Goal: Information Seeking & Learning: Learn about a topic

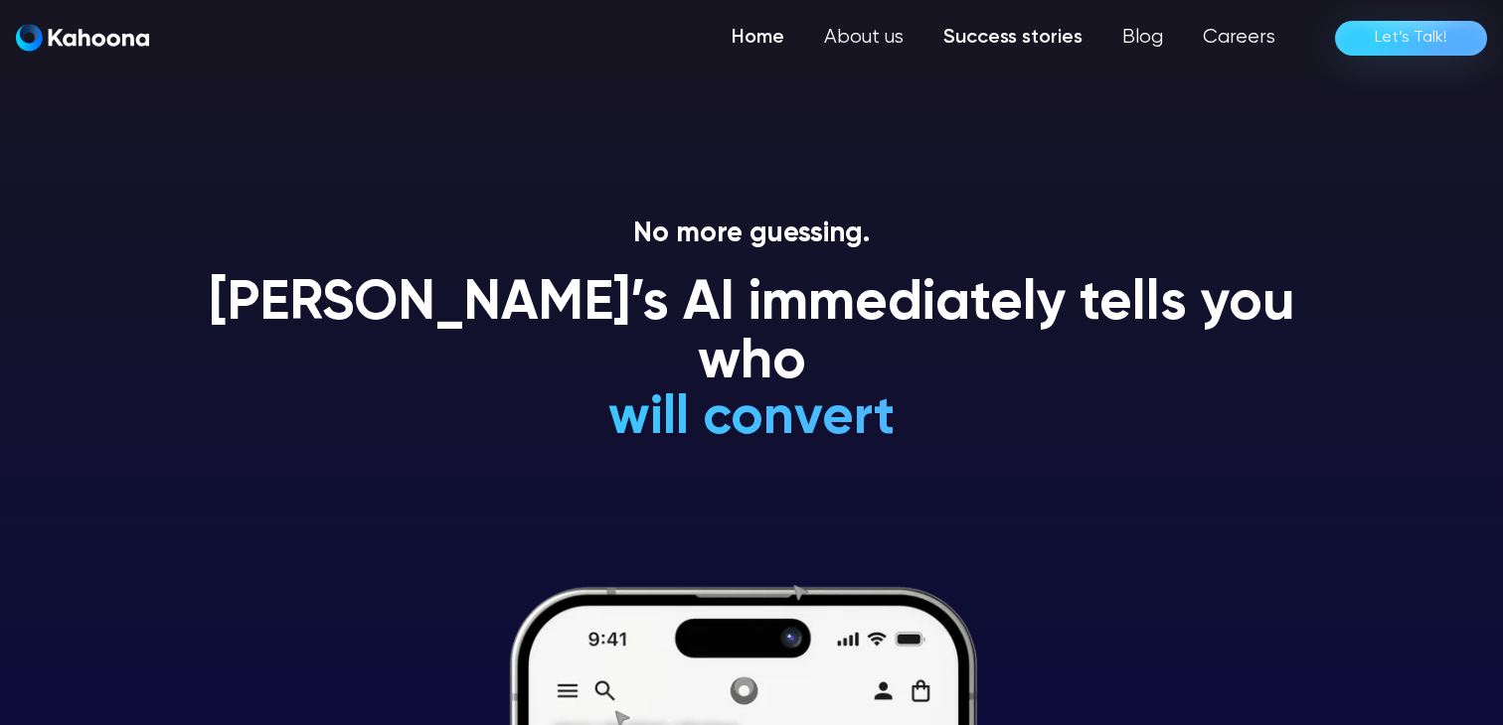
click at [1029, 35] on link "Success stories" at bounding box center [1012, 38] width 179 height 40
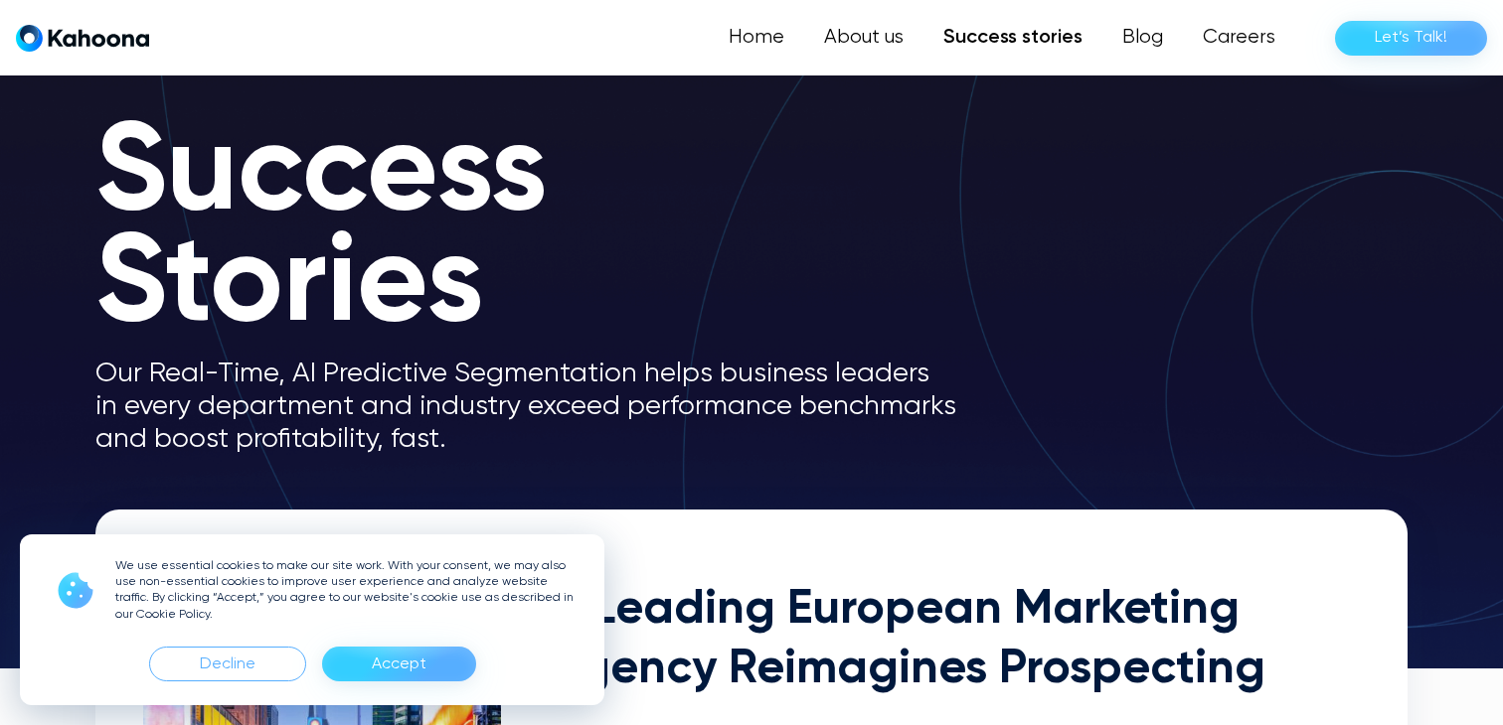
scroll to position [116, 0]
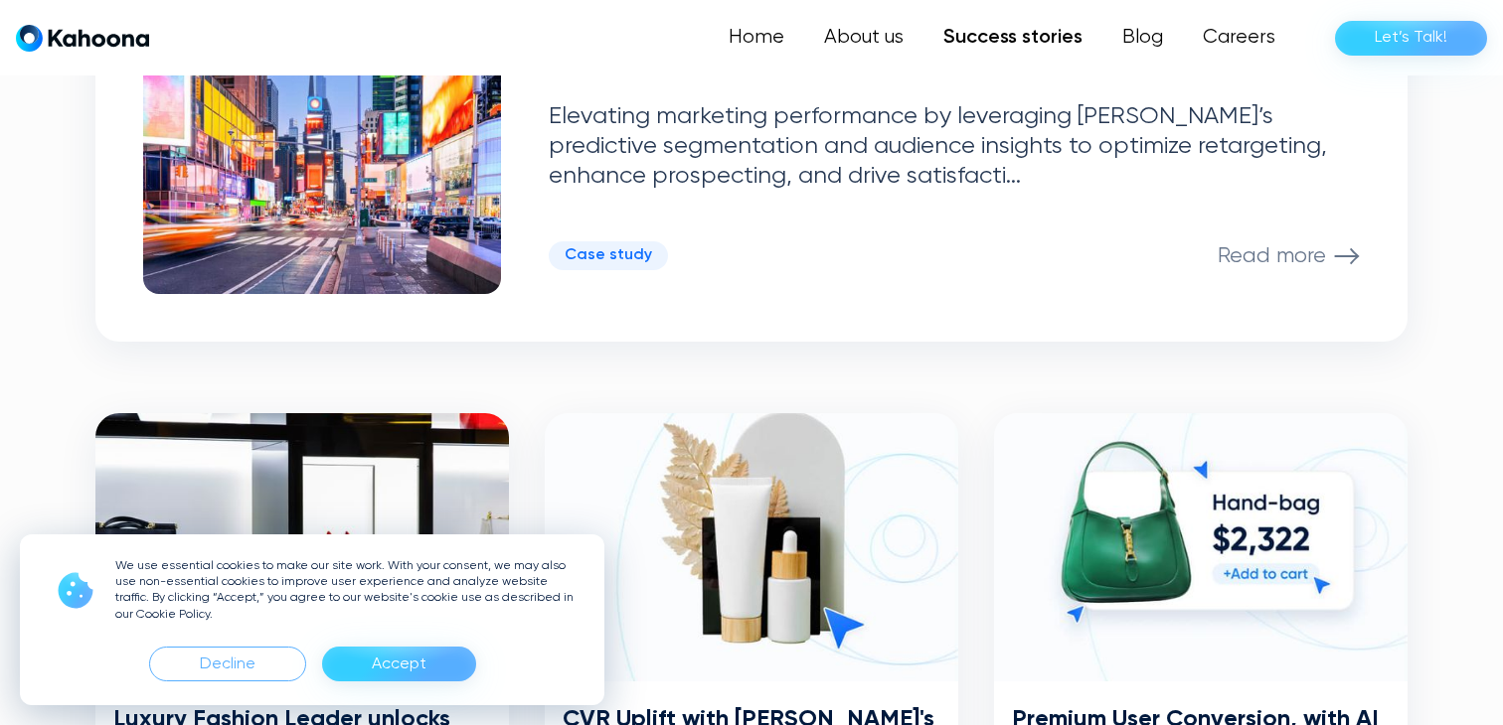
click at [395, 665] on div "Accept" at bounding box center [399, 665] width 55 height 32
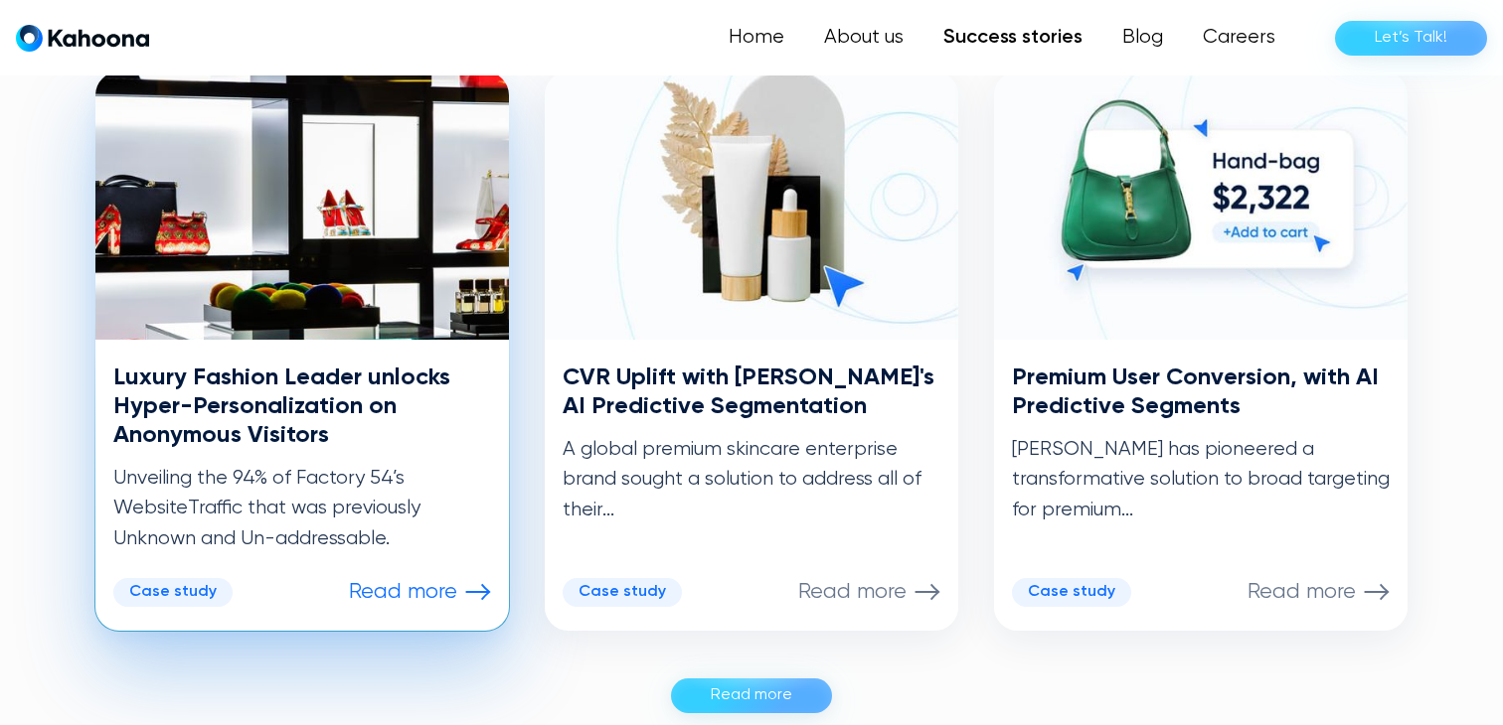
scroll to position [1023, 0]
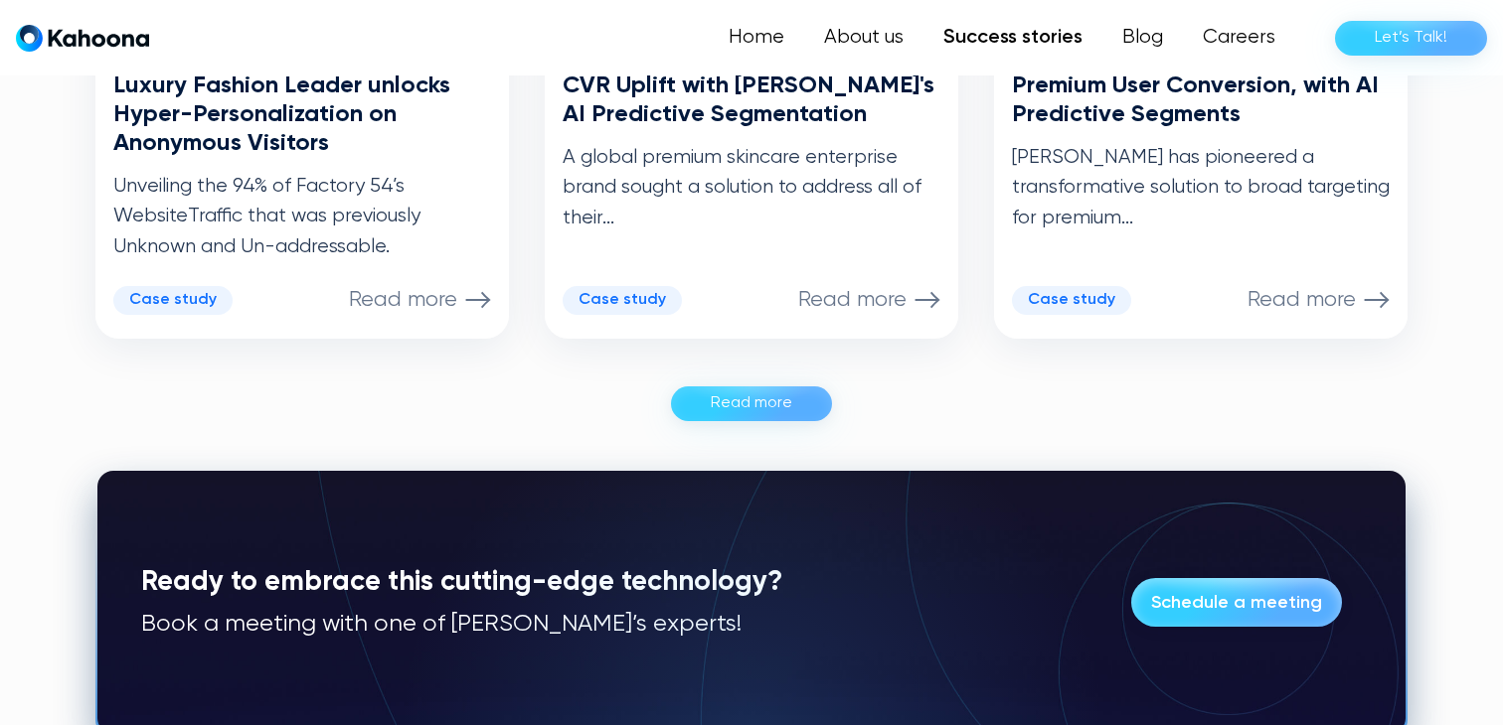
click at [726, 408] on div "Read more" at bounding box center [751, 404] width 81 height 32
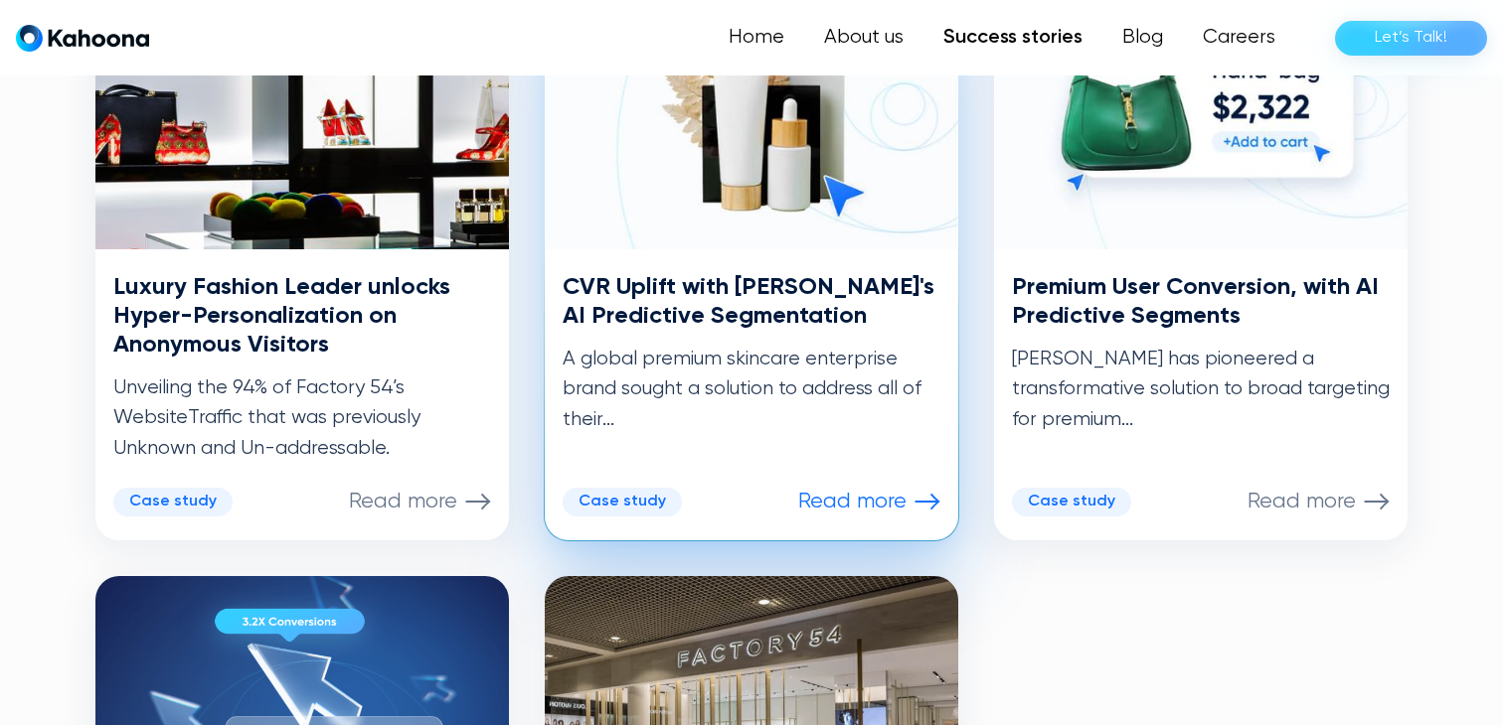
scroll to position [1113, 0]
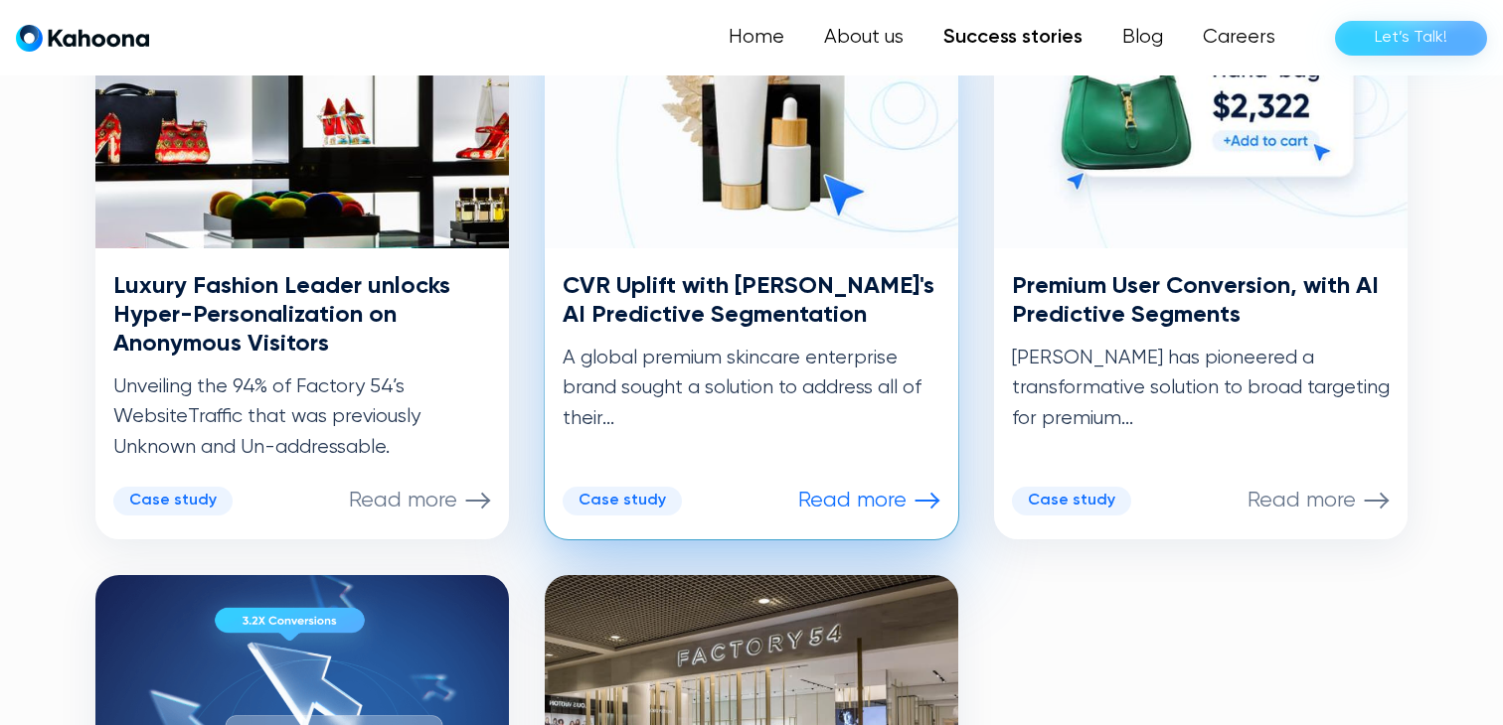
click at [641, 501] on div "Case study" at bounding box center [621, 501] width 87 height 19
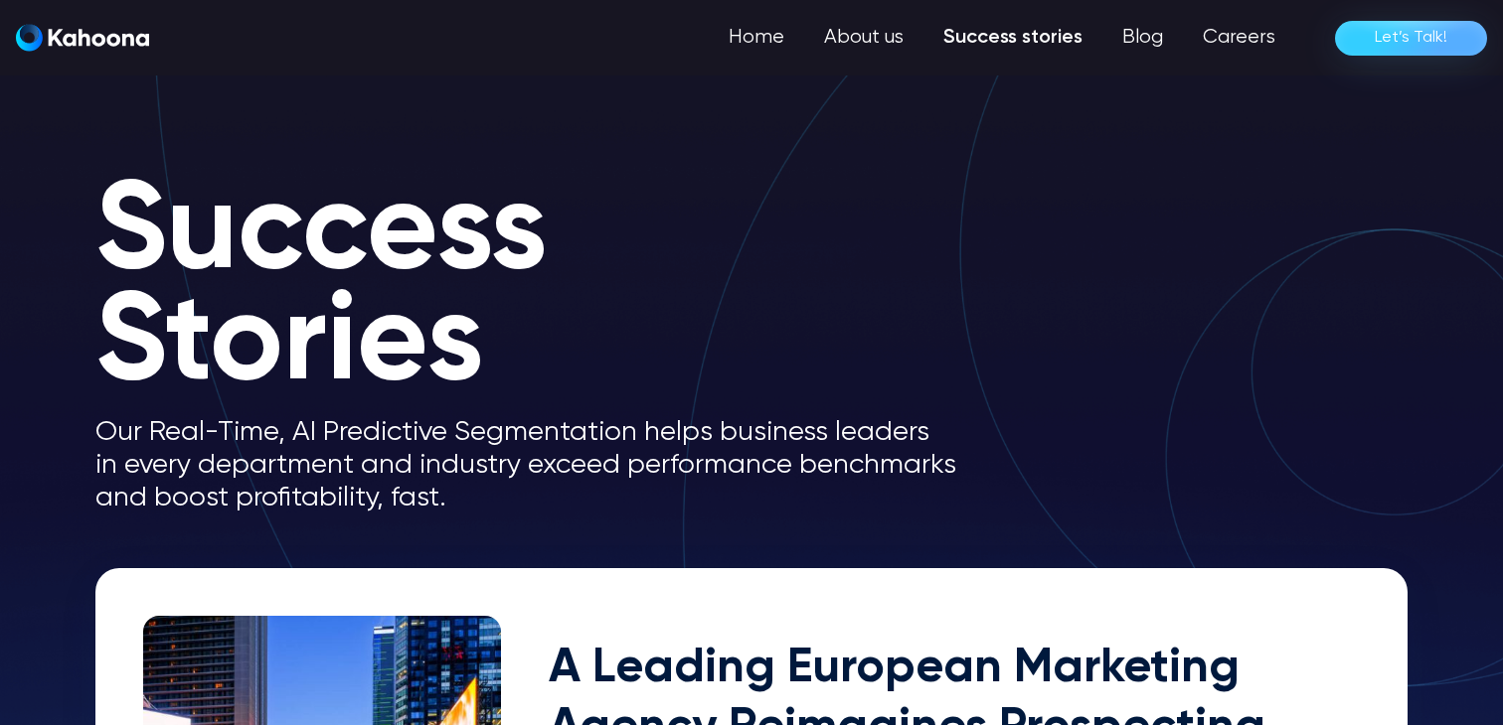
scroll to position [0, 0]
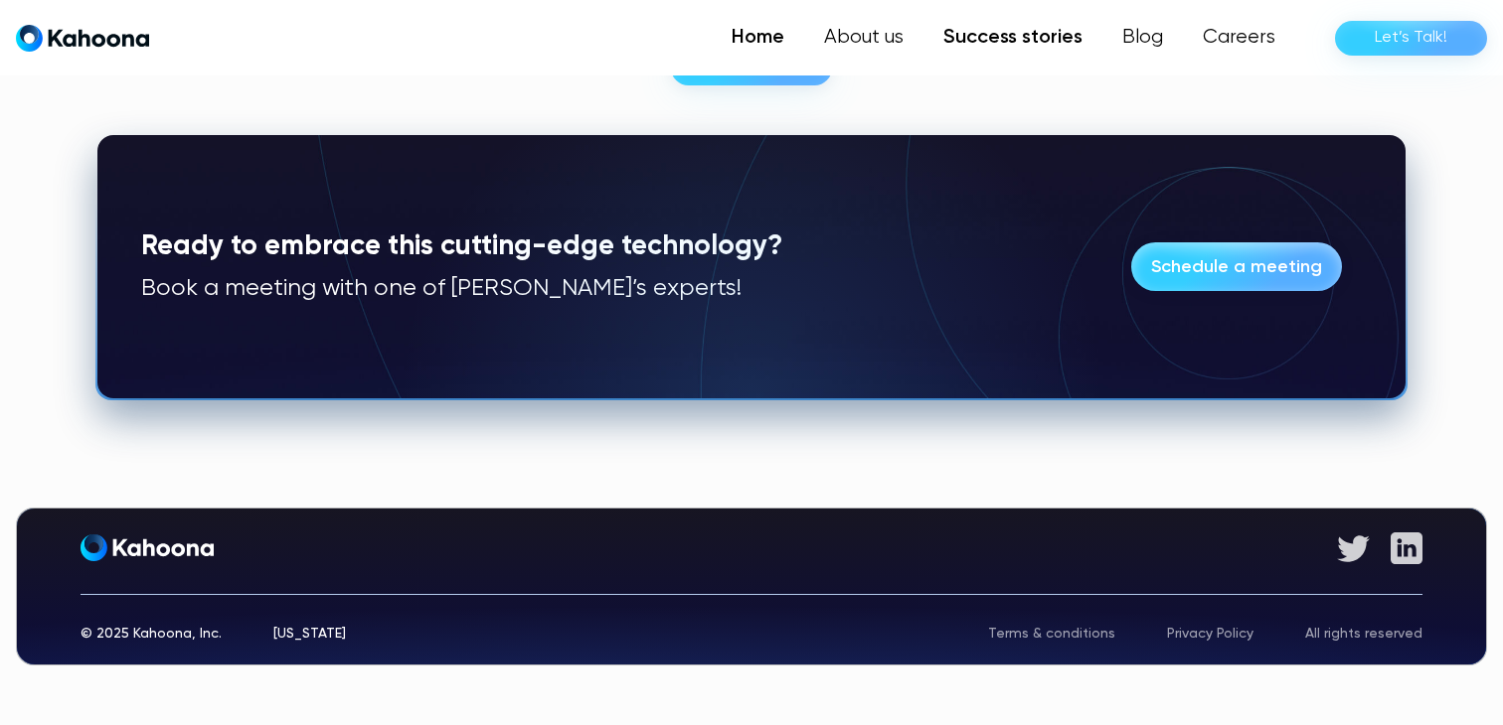
scroll to position [1650, 0]
click at [767, 44] on link "Home" at bounding box center [758, 38] width 92 height 40
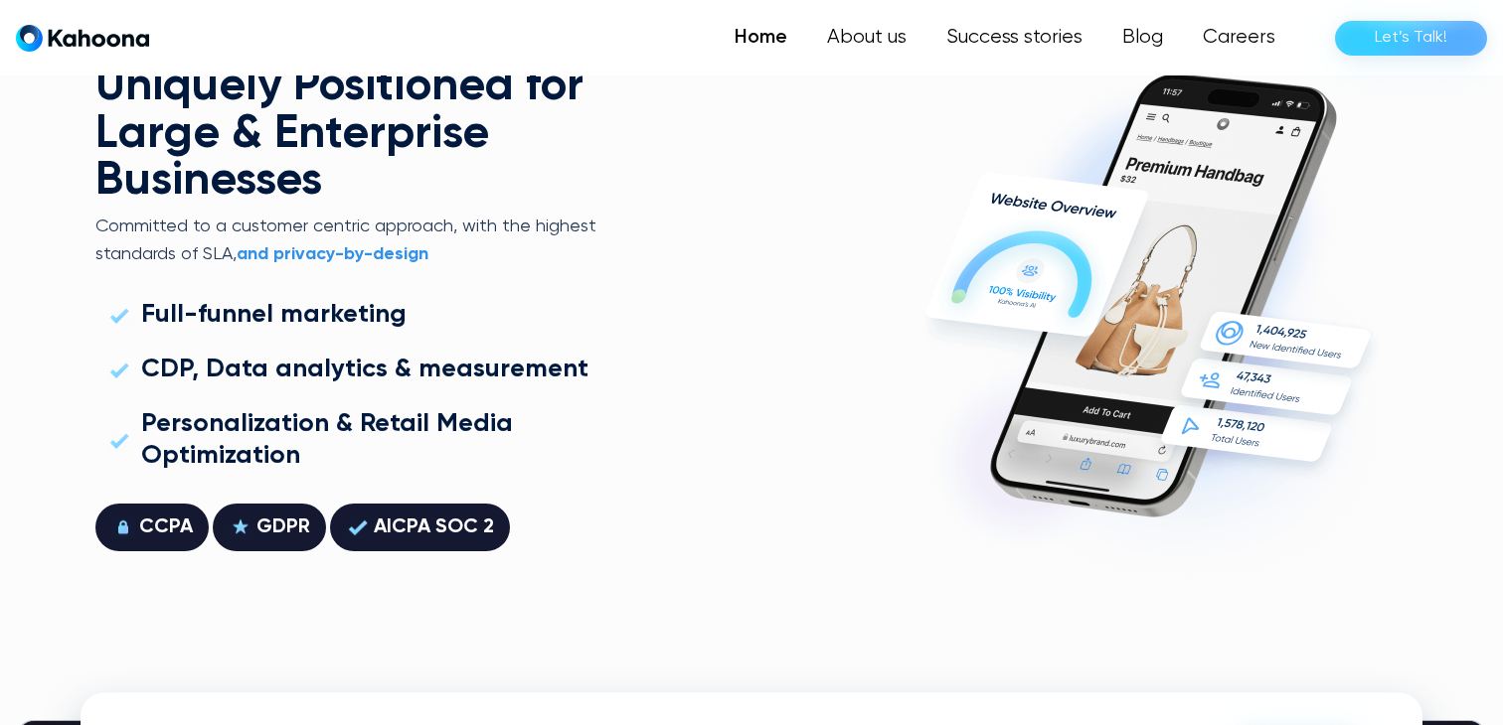
scroll to position [5373, 0]
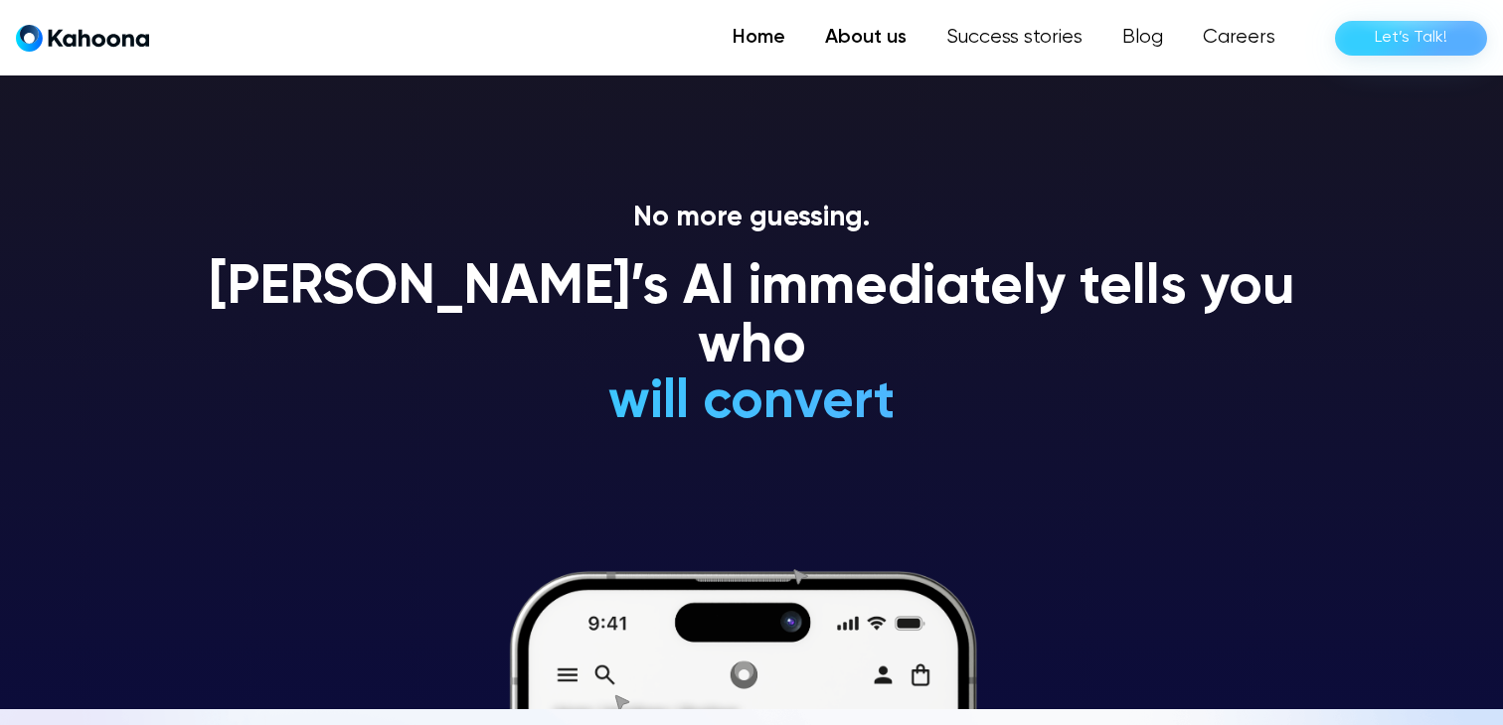
click at [882, 24] on link "About us" at bounding box center [865, 38] width 121 height 40
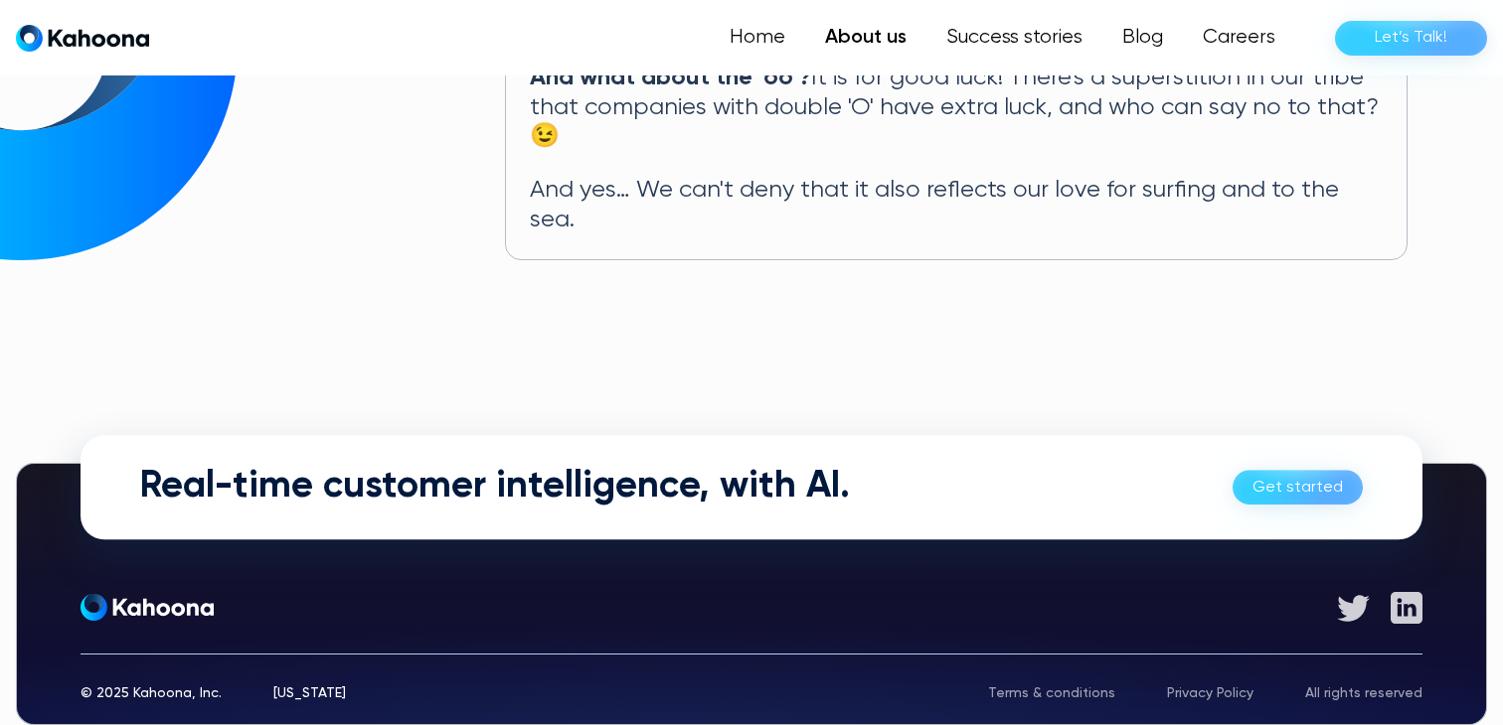
scroll to position [1262, 0]
click at [976, 45] on link "Success stories" at bounding box center [1012, 38] width 179 height 40
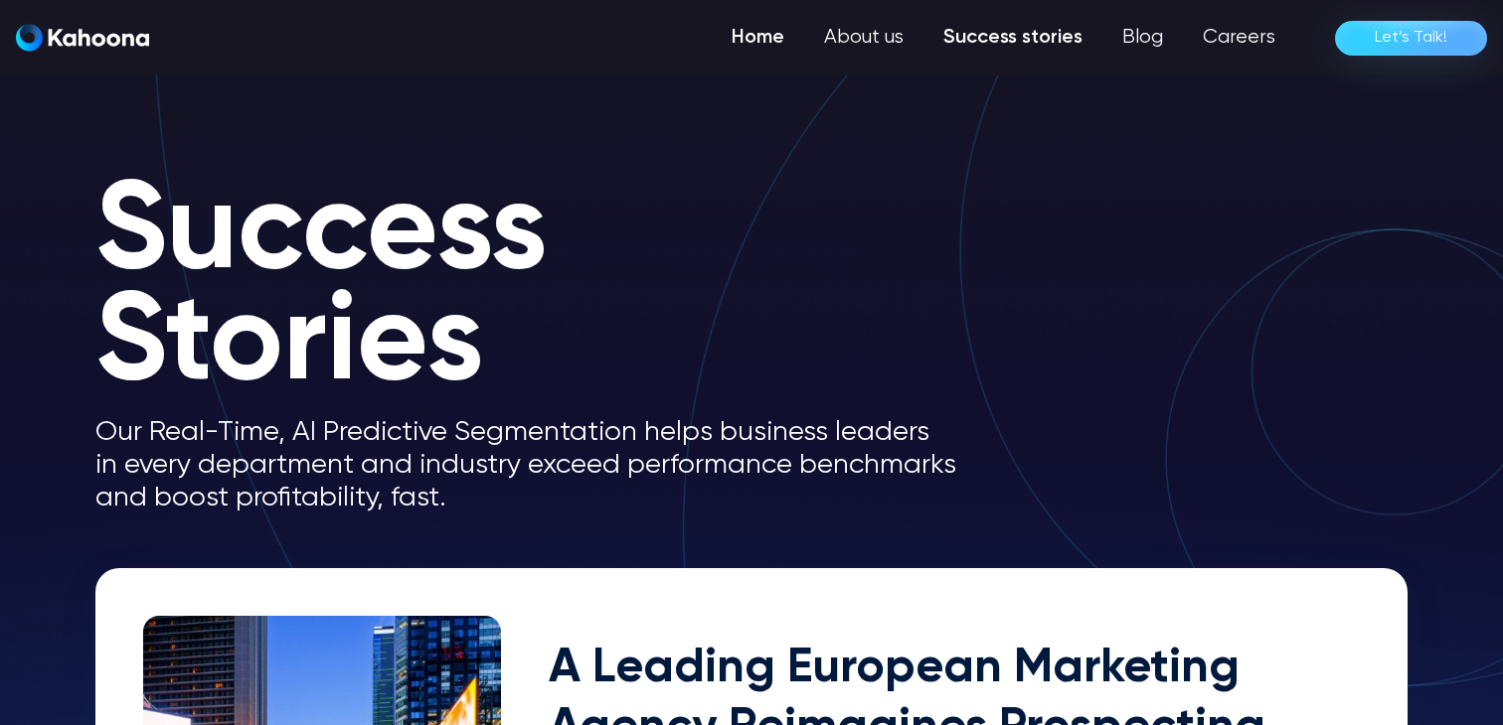
click at [752, 45] on link "Home" at bounding box center [758, 38] width 92 height 40
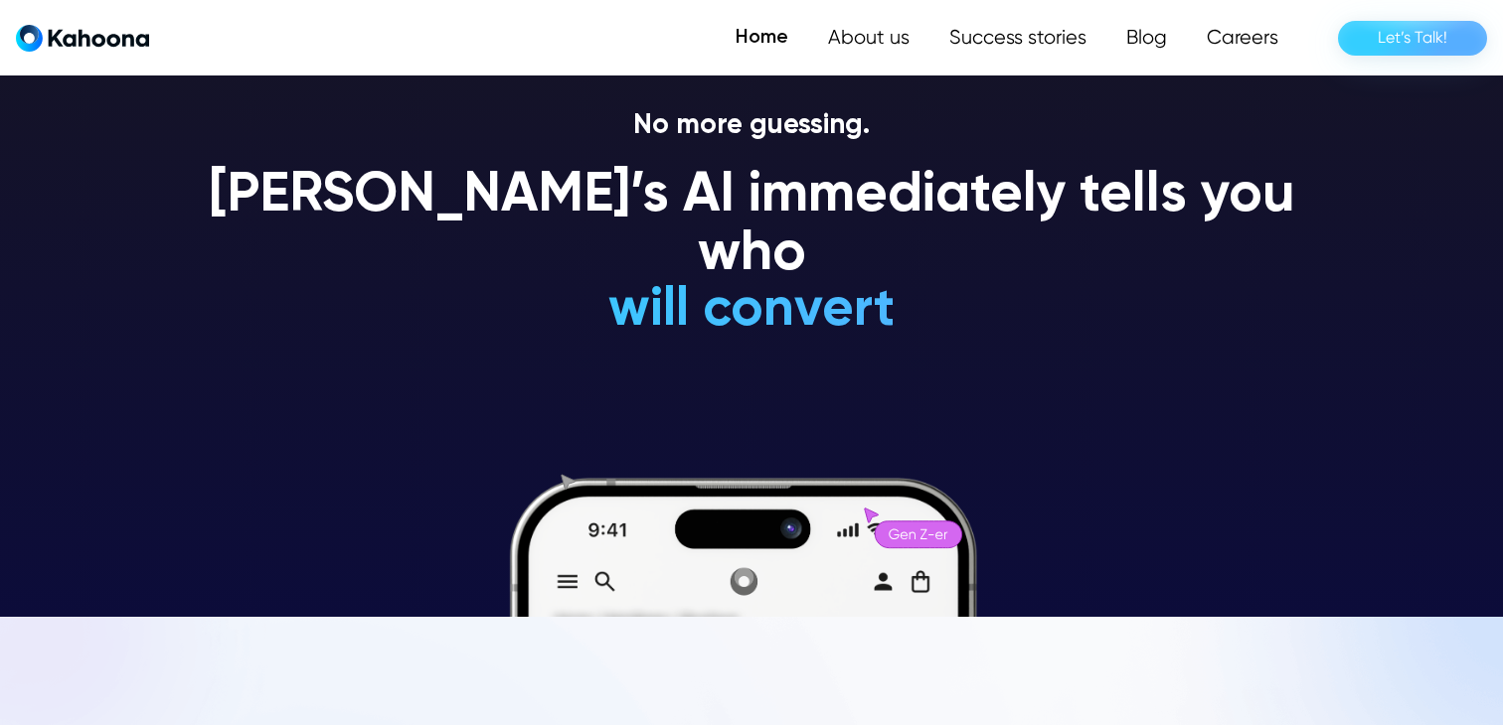
scroll to position [108, 0]
click at [88, 52] on img "home" at bounding box center [82, 38] width 133 height 29
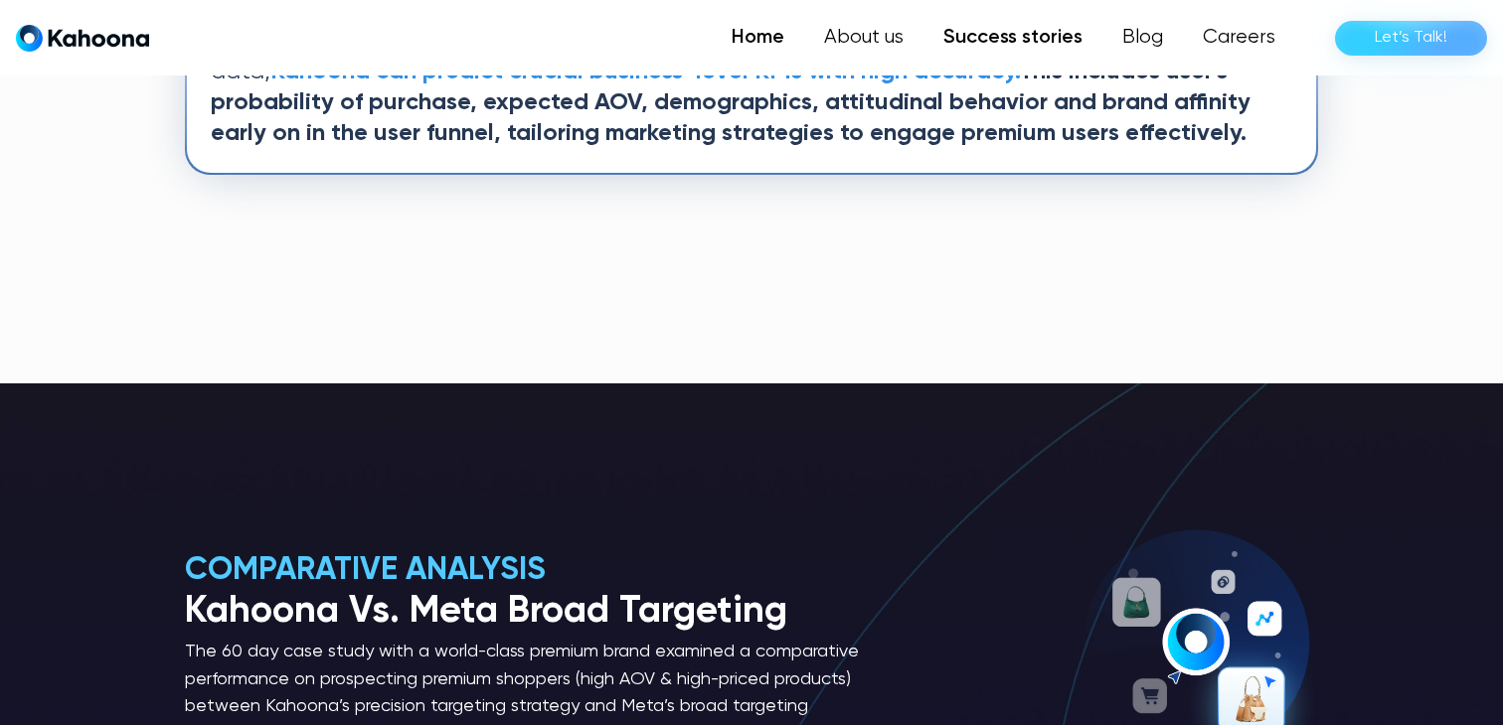
click at [749, 21] on link "Home" at bounding box center [758, 38] width 92 height 40
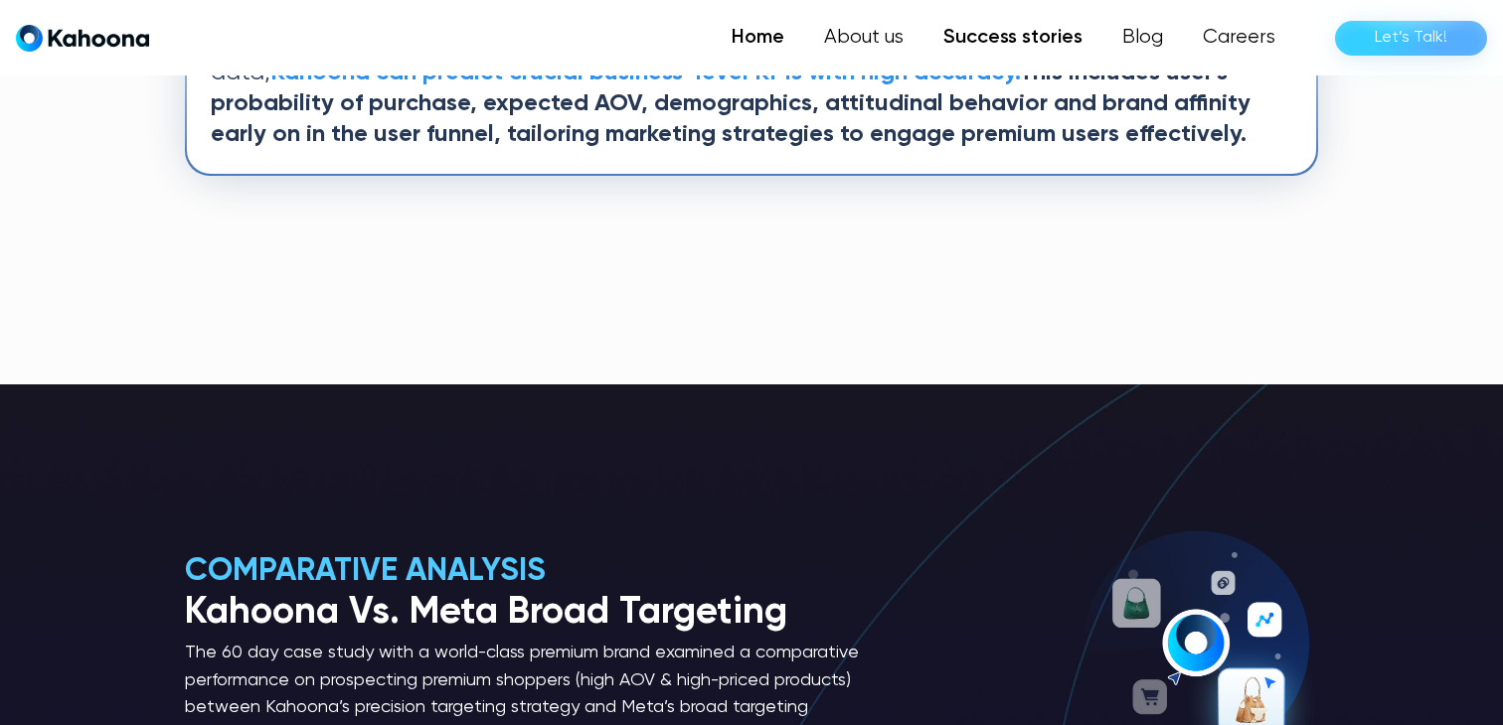
scroll to position [2447, 0]
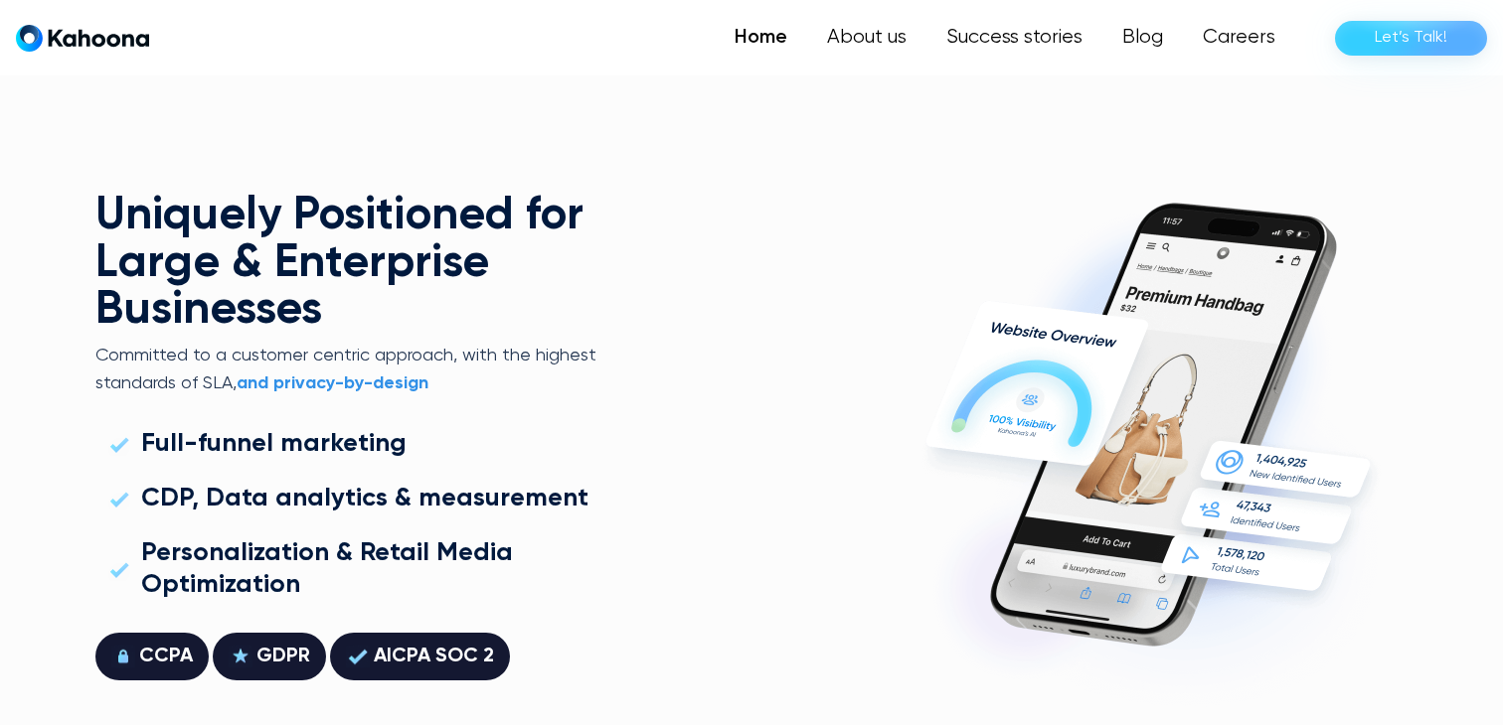
scroll to position [5243, 0]
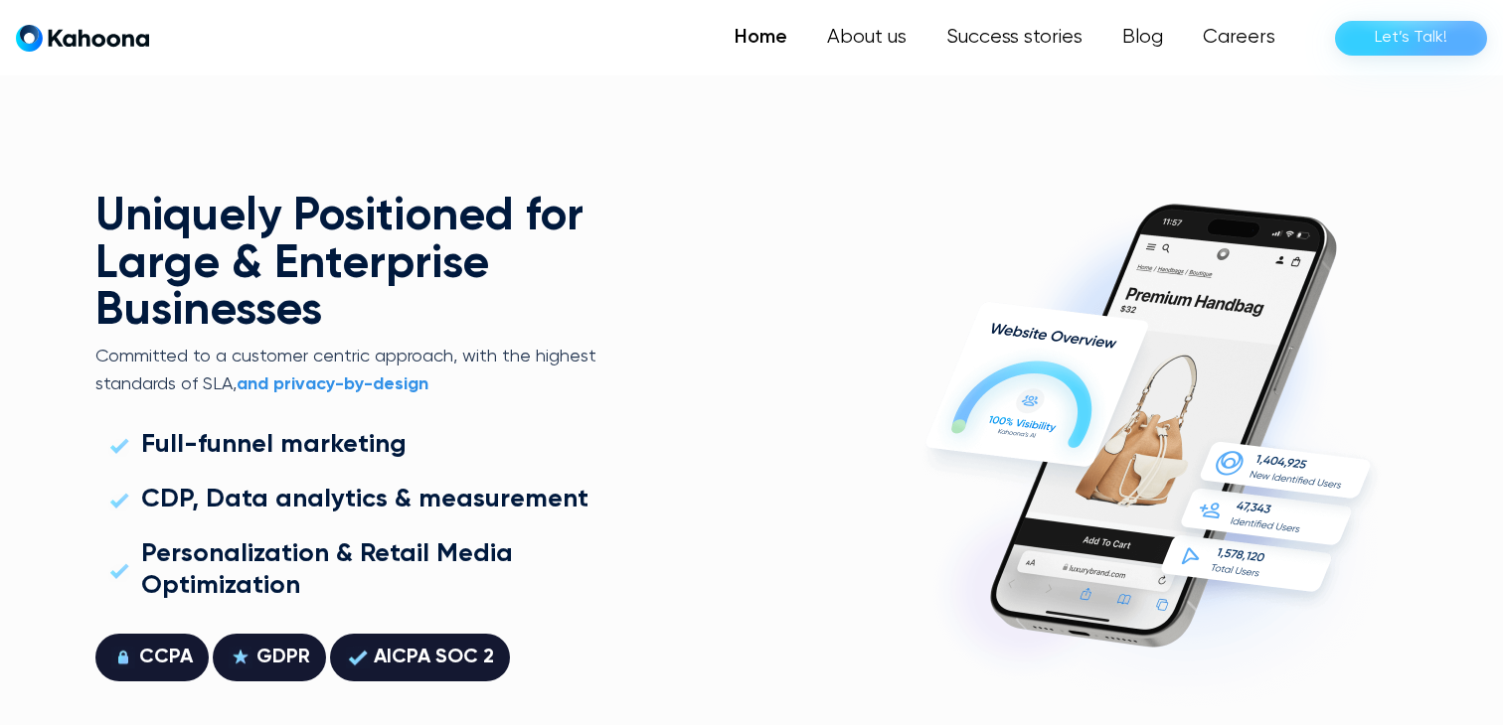
click at [779, 351] on div "Uniquely Positioned for Large & Enterprise Businesses Committed to a customer c…" at bounding box center [751, 437] width 1312 height 731
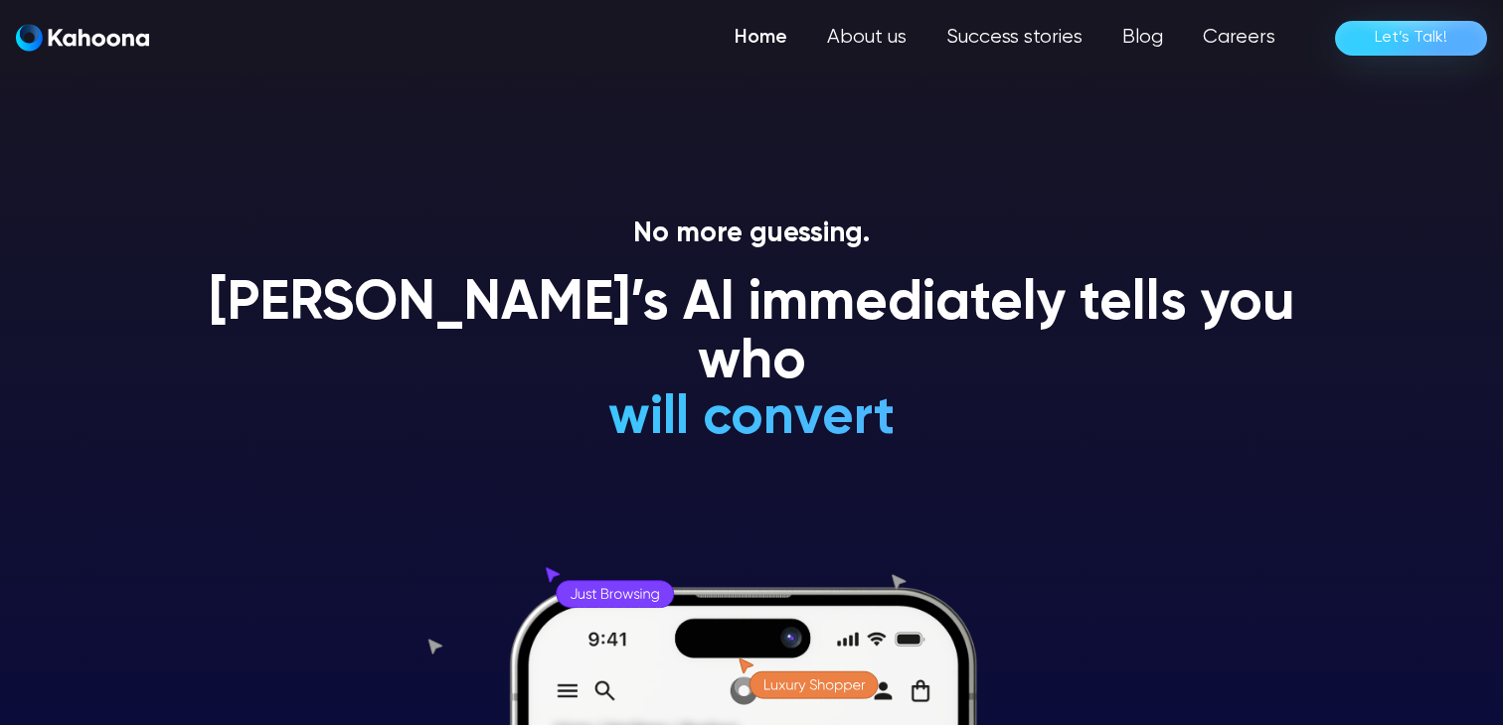
scroll to position [0, 0]
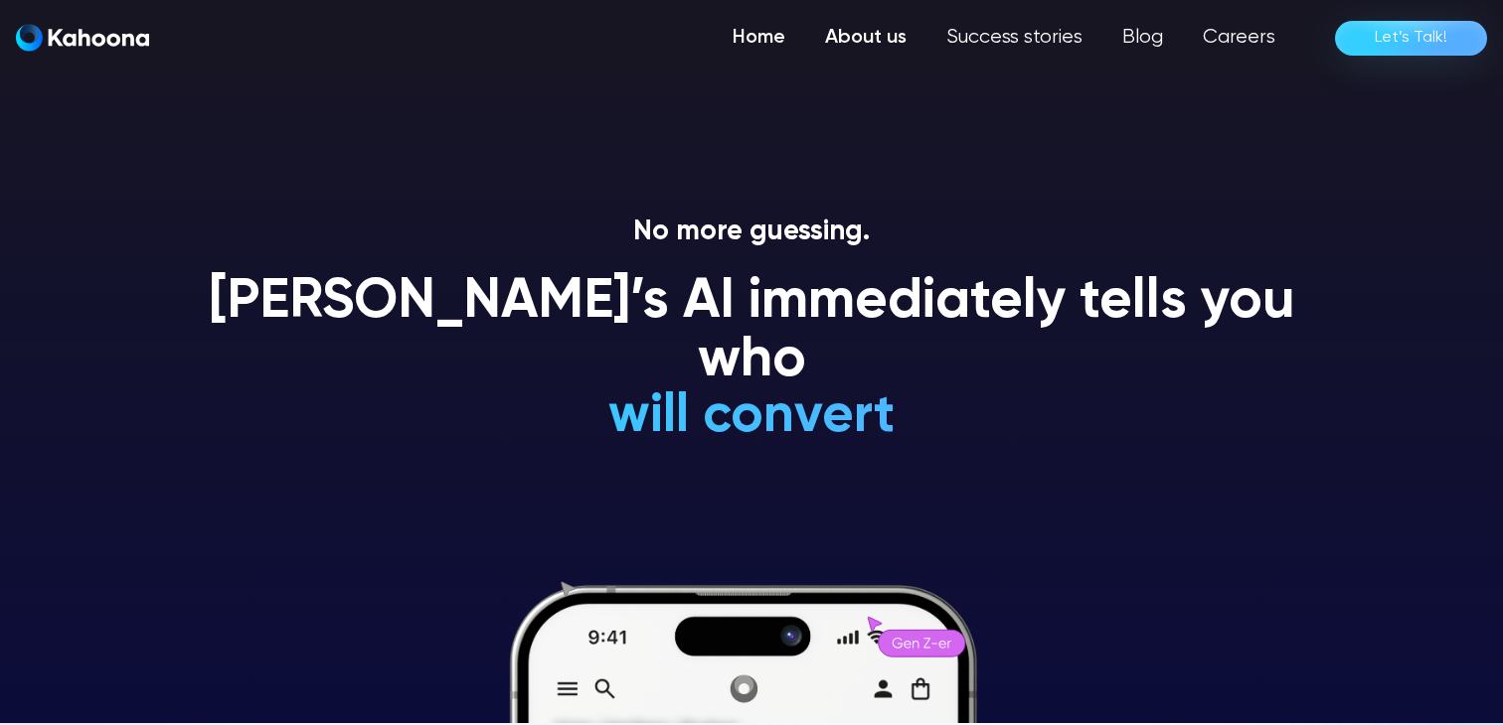
click at [877, 43] on link "About us" at bounding box center [865, 38] width 121 height 40
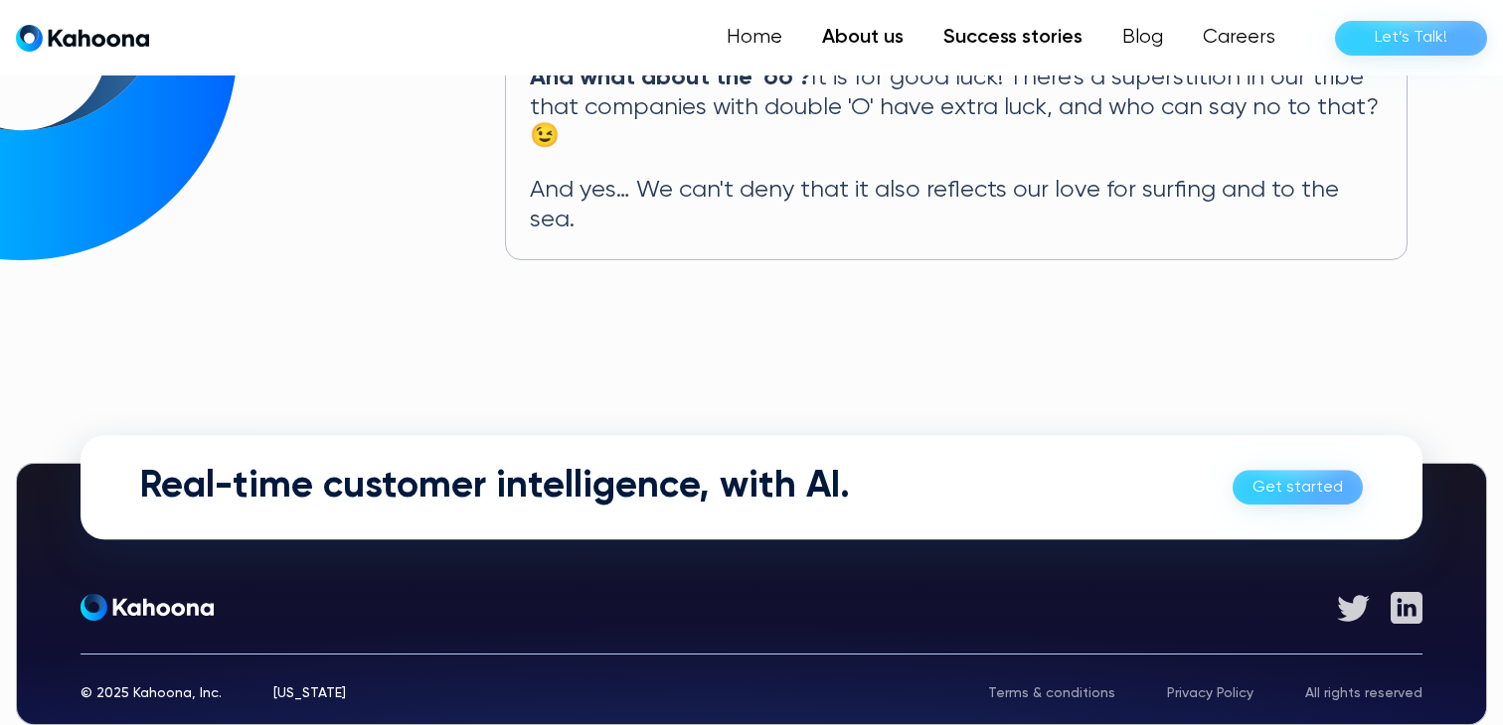
scroll to position [1262, 0]
click at [1013, 36] on link "Success stories" at bounding box center [1012, 38] width 179 height 40
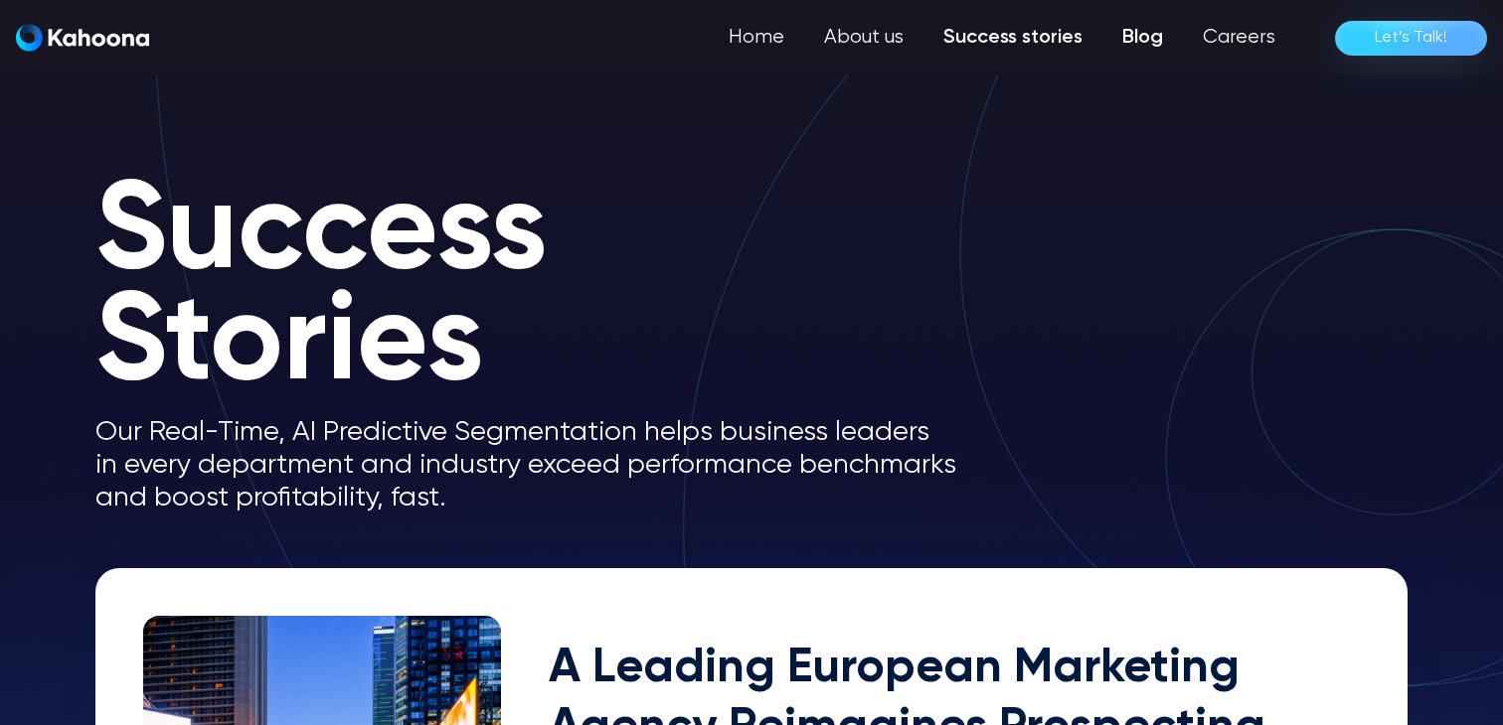
click at [1154, 46] on link "Blog" at bounding box center [1142, 38] width 80 height 40
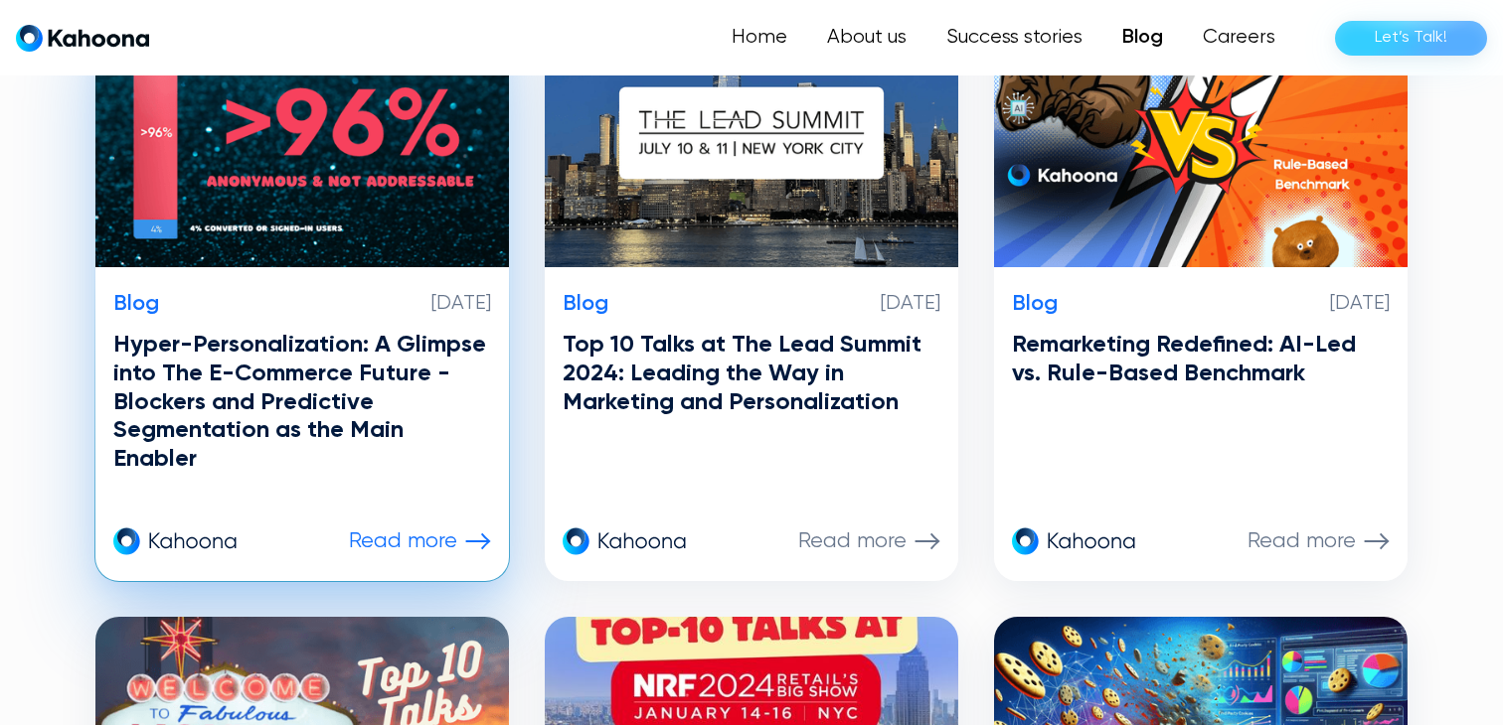
scroll to position [1187, 0]
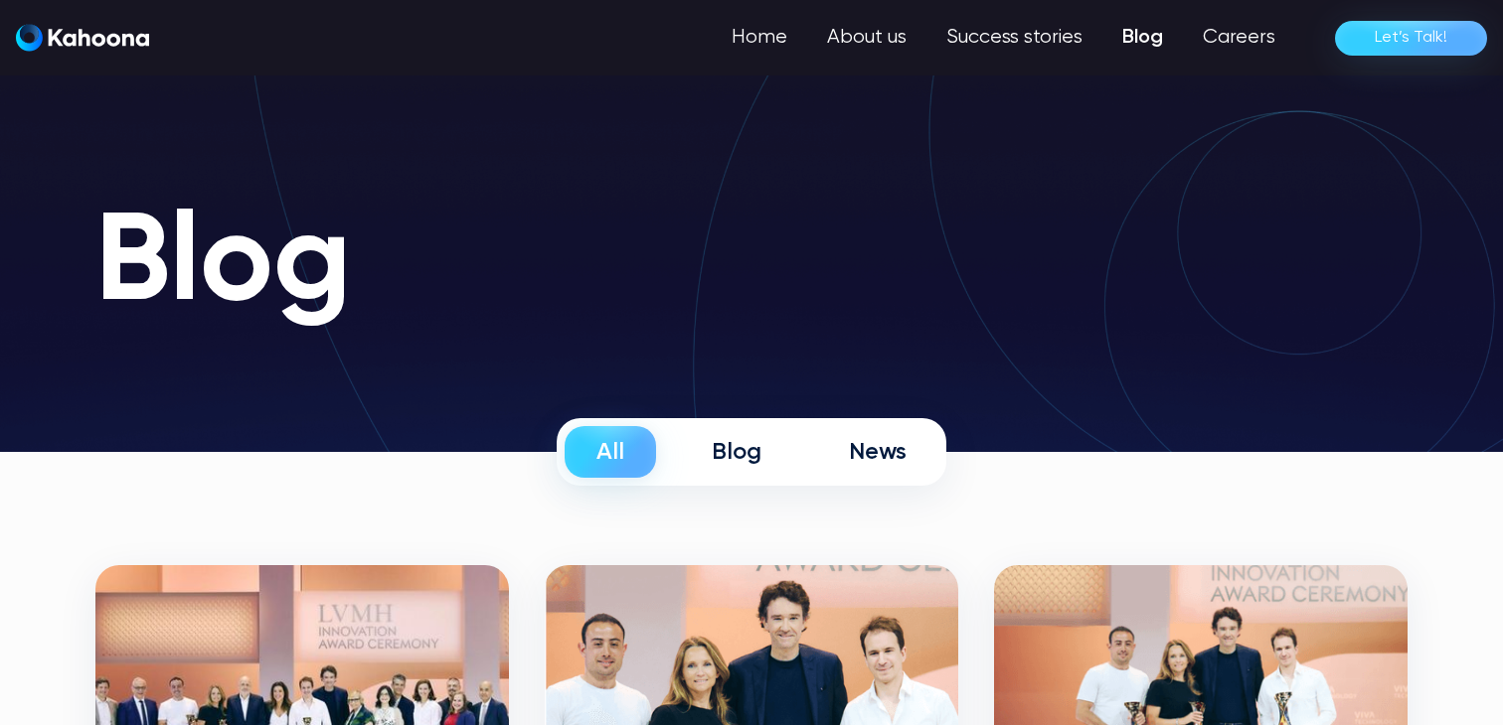
click at [887, 454] on div "News" at bounding box center [878, 452] width 58 height 30
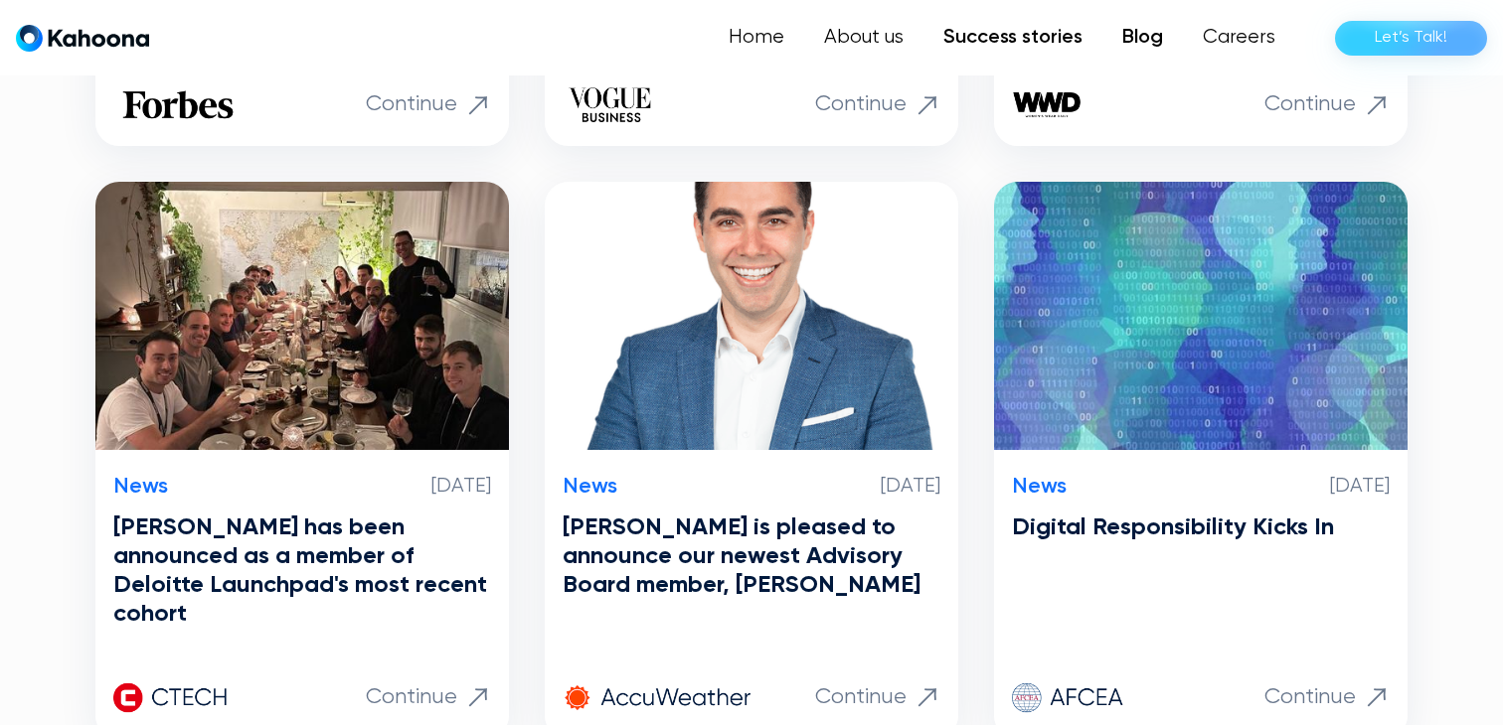
scroll to position [978, 0]
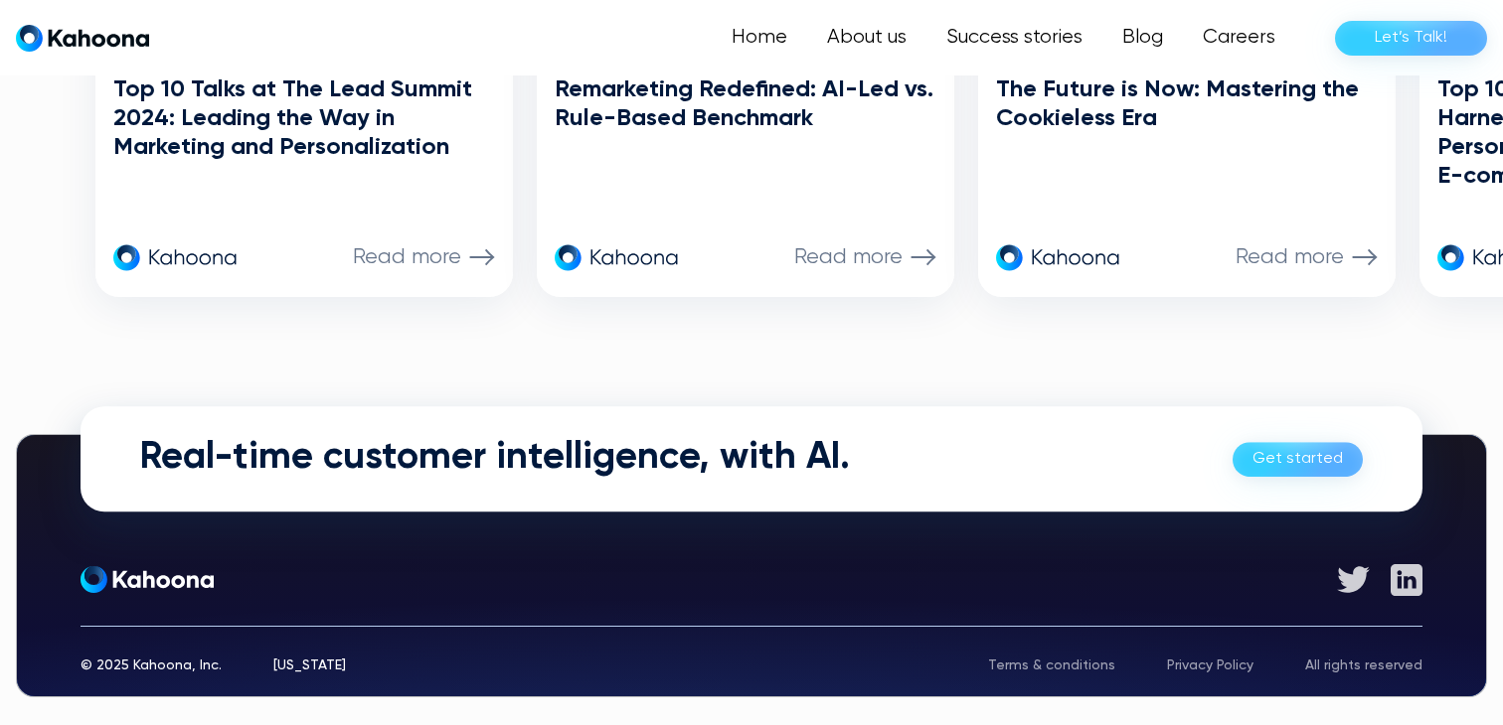
scroll to position [5801, 0]
